Goal: Information Seeking & Learning: Learn about a topic

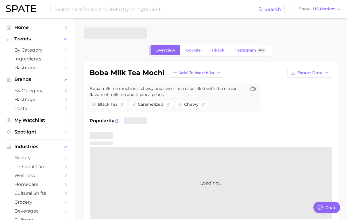
type textarea "x"
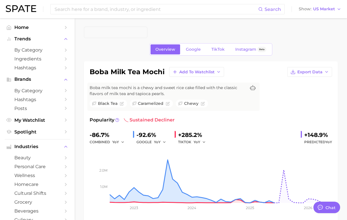
scroll to position [2, 0]
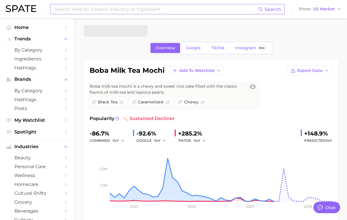
click at [136, 11] on input at bounding box center [156, 9] width 204 height 10
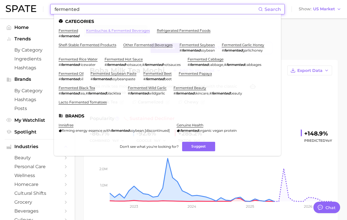
type input "fermented"
click at [91, 30] on link "kombuchas & fermented beverages" at bounding box center [118, 30] width 64 height 4
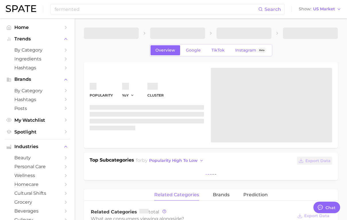
type textarea "x"
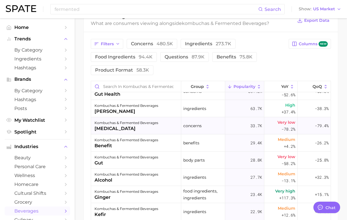
scroll to position [5, 0]
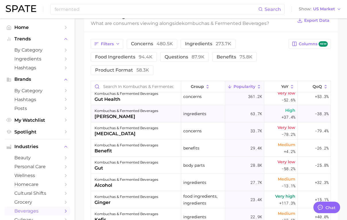
click at [108, 116] on div "scoby" at bounding box center [126, 116] width 64 height 7
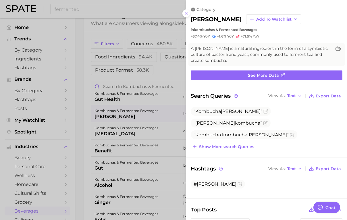
scroll to position [0, 0]
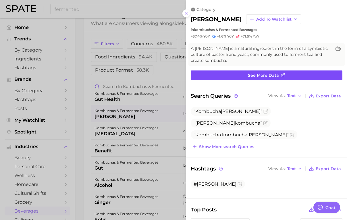
click at [235, 78] on link "See more data" at bounding box center [267, 76] width 152 height 10
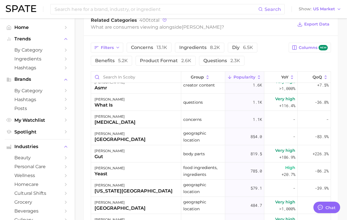
scroll to position [184, 0]
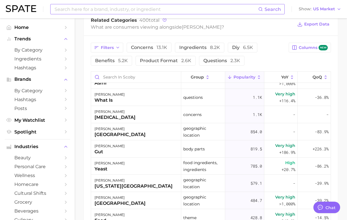
click at [108, 8] on input at bounding box center [156, 9] width 204 height 10
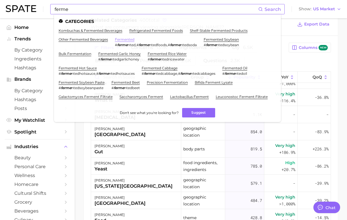
click at [127, 39] on link "fermented" at bounding box center [125, 39] width 20 height 4
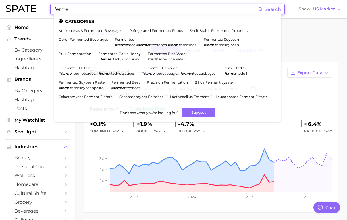
click at [95, 14] on input "ferme" at bounding box center [156, 9] width 204 height 10
click at [125, 54] on link "fermented garlic honey" at bounding box center [119, 54] width 42 height 4
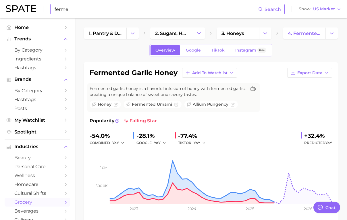
click at [94, 7] on input "ferme" at bounding box center [156, 9] width 204 height 10
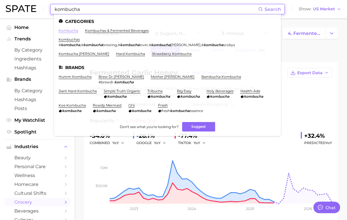
click at [71, 32] on link "kombucha" at bounding box center [69, 30] width 20 height 4
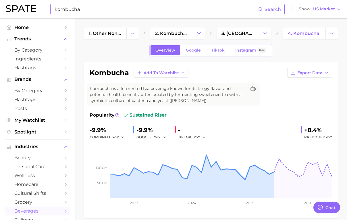
click at [93, 11] on input "kombucha" at bounding box center [156, 9] width 204 height 10
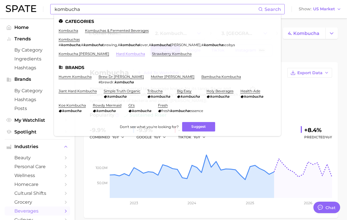
click at [116, 53] on link "hard kombucha" at bounding box center [130, 54] width 29 height 4
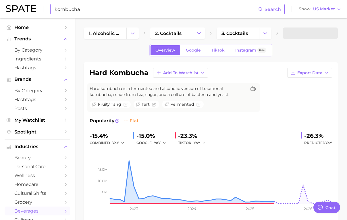
click at [99, 12] on input "kombucha" at bounding box center [156, 9] width 204 height 10
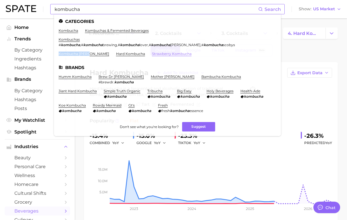
click at [152, 54] on link "strawberry kombucha" at bounding box center [172, 54] width 40 height 4
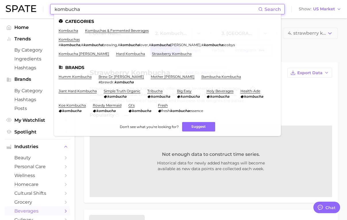
click at [88, 10] on input "kombucha" at bounding box center [156, 9] width 204 height 10
click at [116, 54] on link "hard kombucha" at bounding box center [130, 54] width 29 height 4
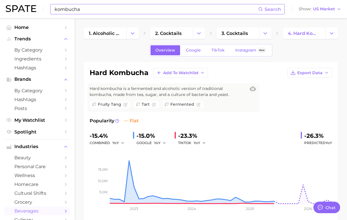
click at [90, 11] on input "kombucha" at bounding box center [156, 9] width 204 height 10
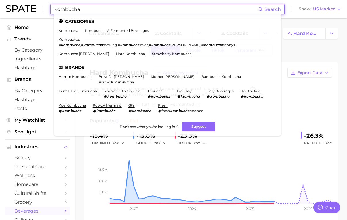
click at [82, 11] on input "kombucha" at bounding box center [156, 9] width 204 height 10
click at [75, 30] on link "kombucha" at bounding box center [69, 30] width 20 height 4
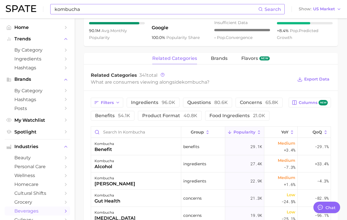
scroll to position [284, 0]
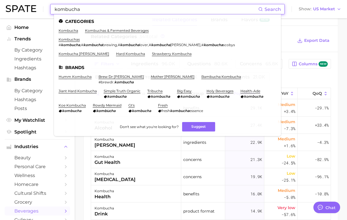
click at [94, 12] on input "kombucha" at bounding box center [156, 9] width 204 height 10
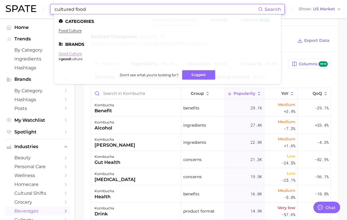
type input "cultured food"
click at [77, 53] on link "good culture" at bounding box center [70, 53] width 23 height 4
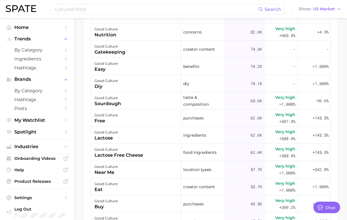
scroll to position [193, 0]
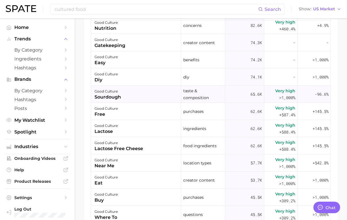
click at [121, 96] on div "good culture sourdough" at bounding box center [136, 94] width 90 height 17
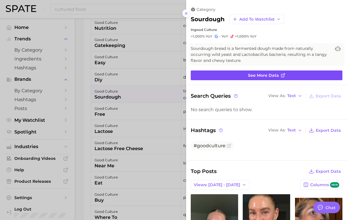
scroll to position [0, 0]
click at [242, 75] on link "See more data" at bounding box center [267, 76] width 152 height 10
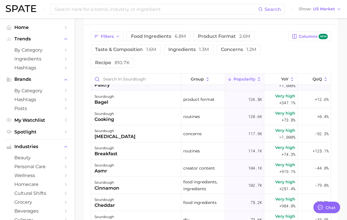
scroll to position [230, 0]
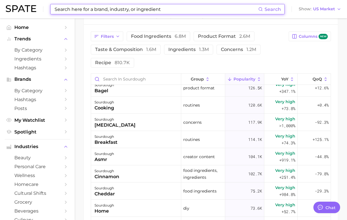
click at [111, 11] on input at bounding box center [156, 9] width 204 height 10
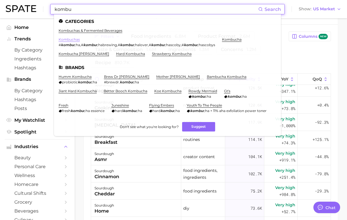
type input "kombu"
click at [74, 38] on link "kombuchas" at bounding box center [69, 39] width 21 height 4
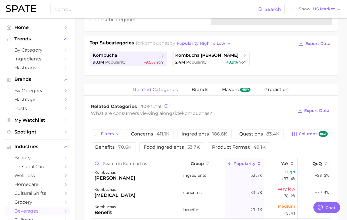
scroll to position [98, 0]
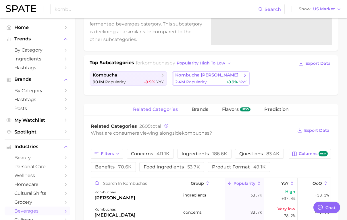
click at [193, 78] on span "kombucha scoby" at bounding box center [206, 75] width 63 height 5
